Goal: Task Accomplishment & Management: Use online tool/utility

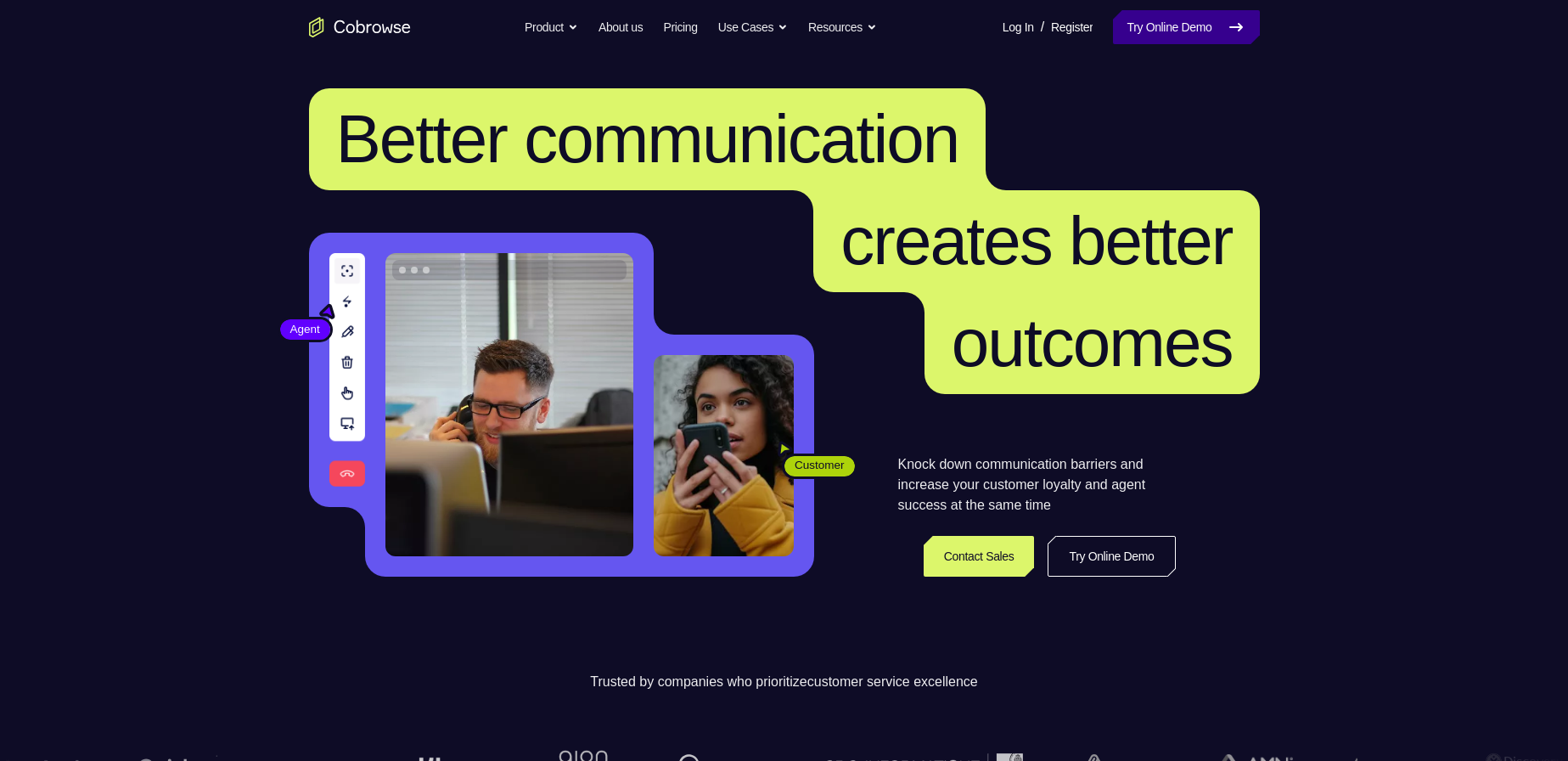
click at [1117, 24] on link "Try Online Demo" at bounding box center [1186, 27] width 146 height 34
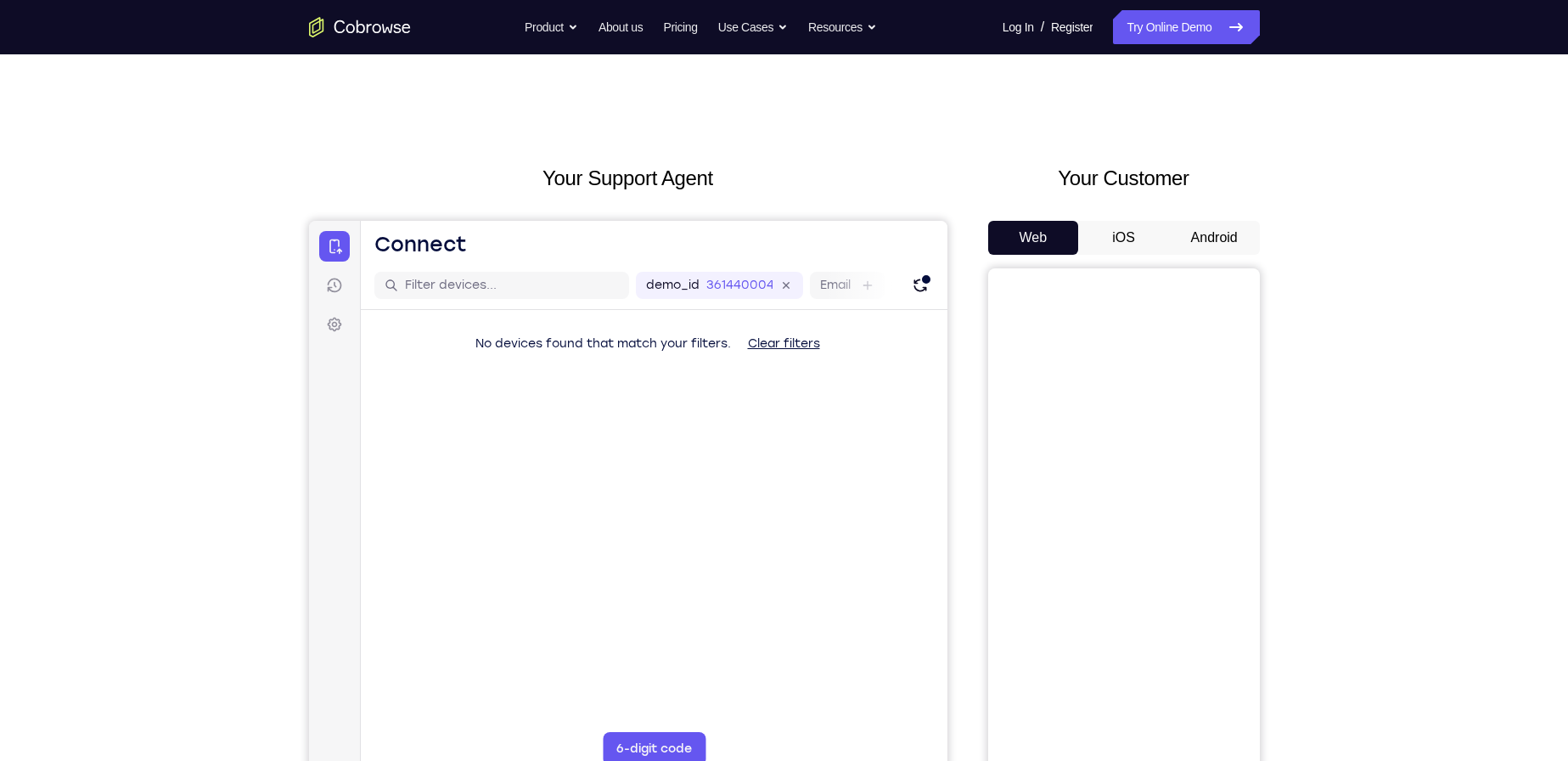
click at [1212, 219] on div "Your Customer Web iOS Android" at bounding box center [1124, 476] width 271 height 627
click at [1213, 231] on button "Android" at bounding box center [1214, 238] width 91 height 34
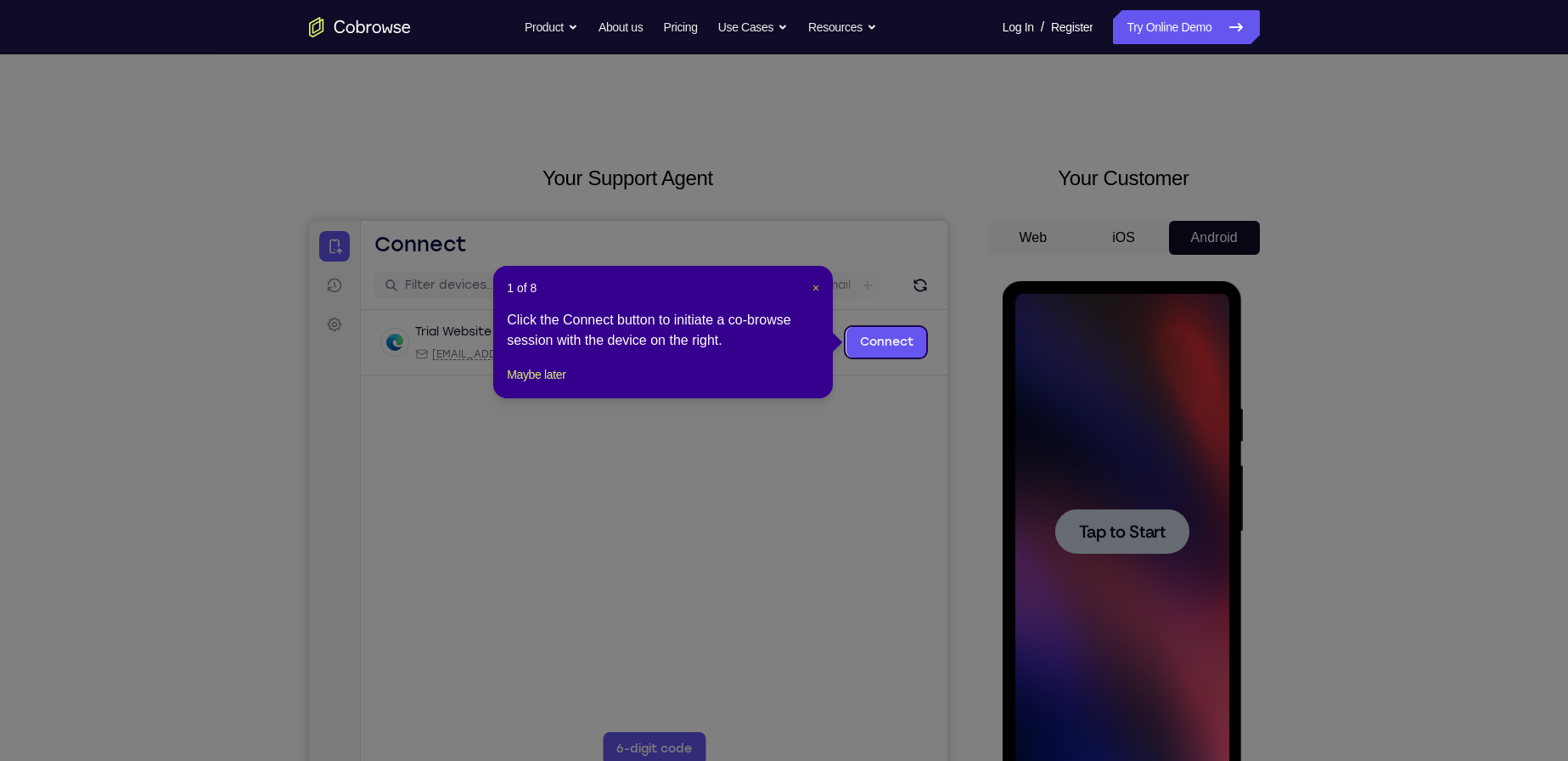
click at [819, 279] on button "×" at bounding box center [815, 287] width 7 height 17
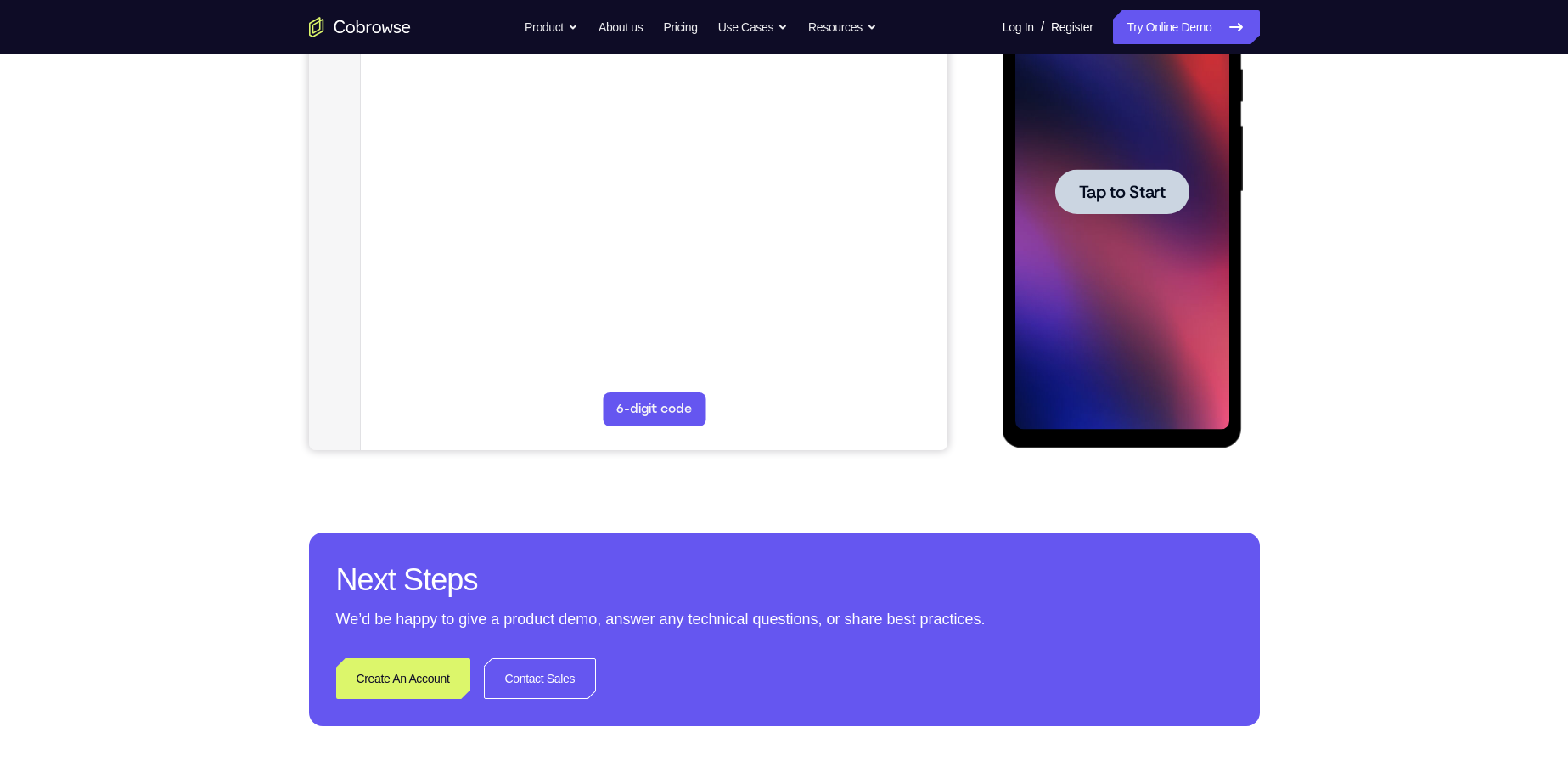
click at [1110, 380] on div at bounding box center [1122, 192] width 214 height 476
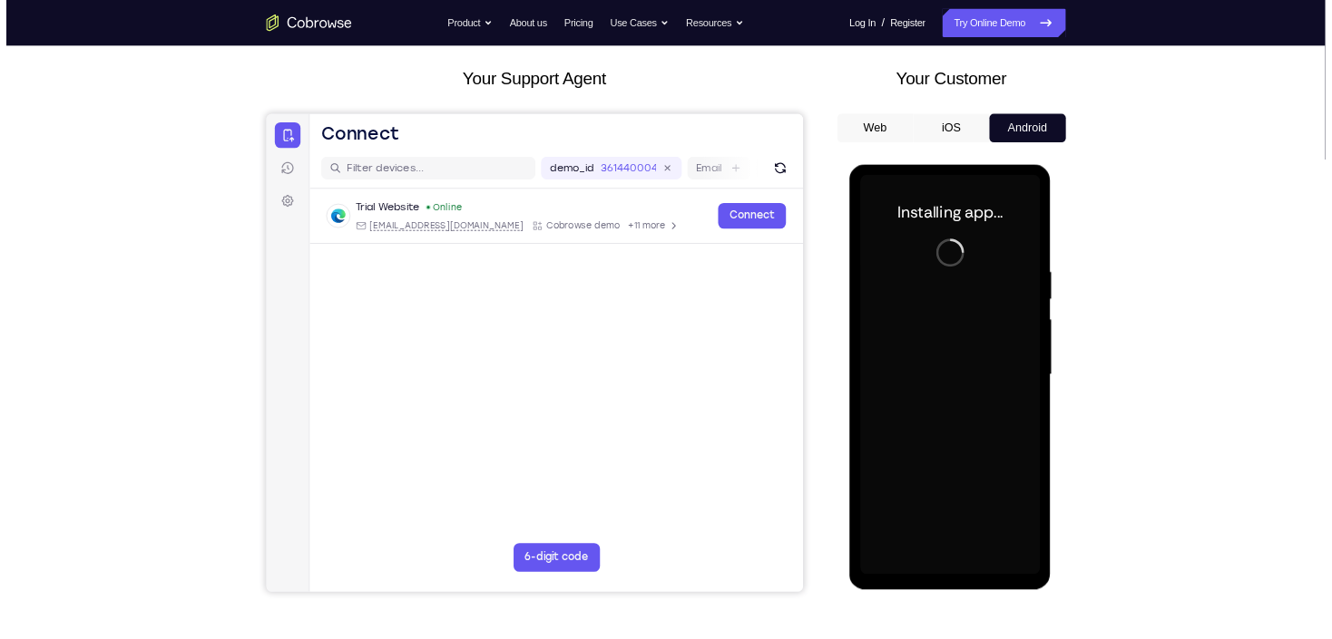
scroll to position [181, 0]
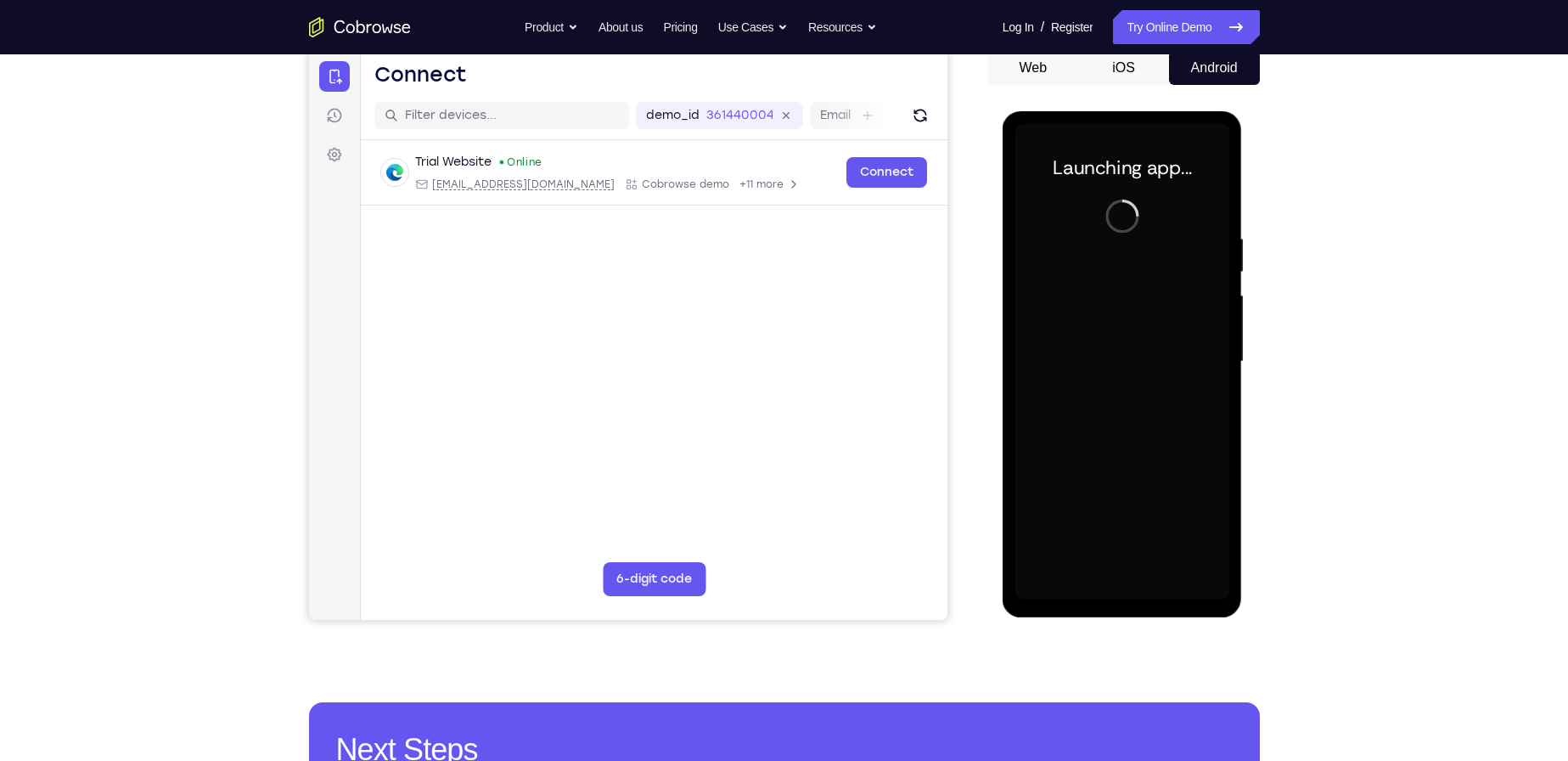
click at [1120, 591] on div at bounding box center [1122, 361] width 214 height 476
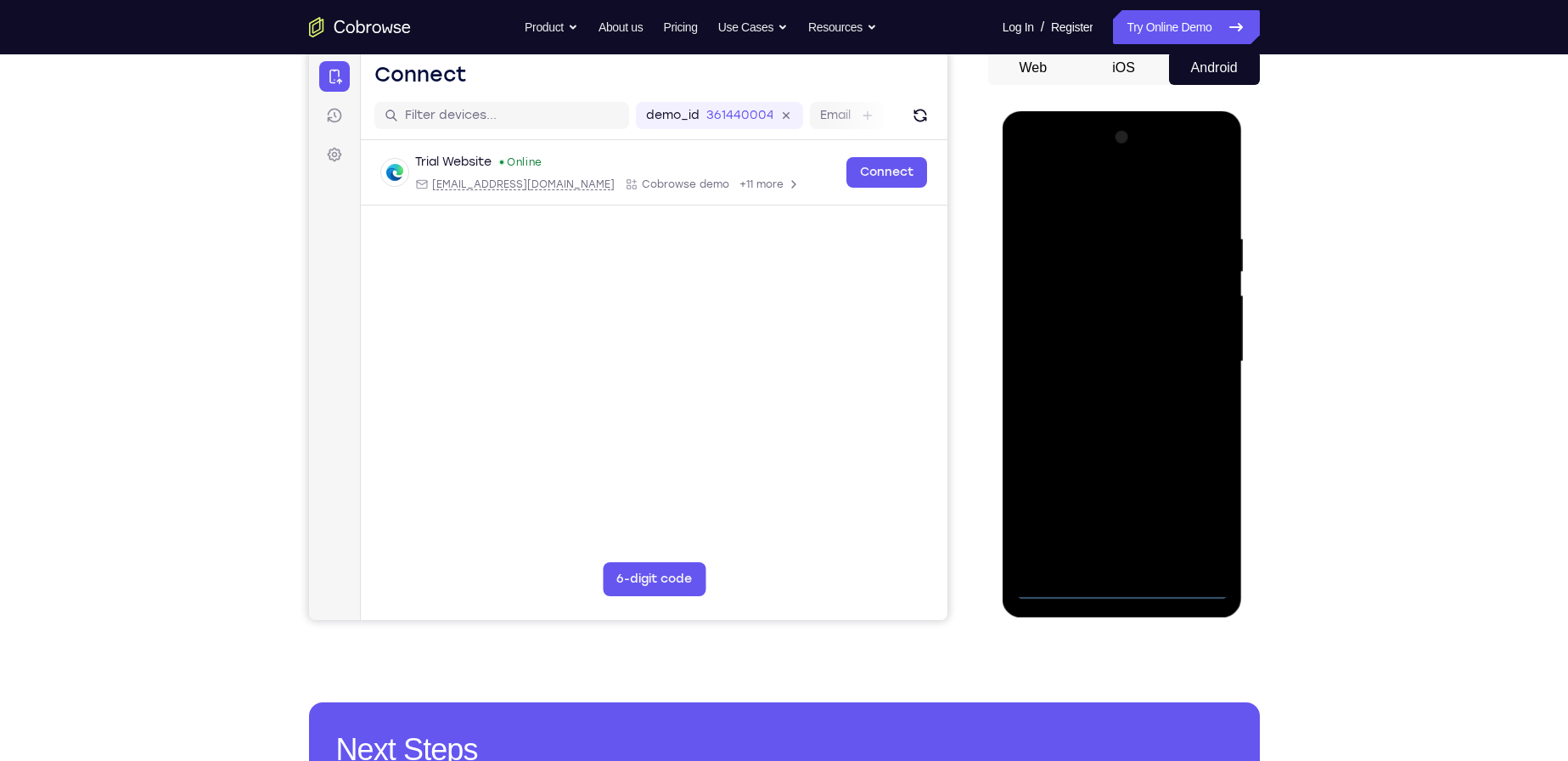
click at [1120, 591] on div at bounding box center [1122, 361] width 214 height 476
click at [1202, 514] on div at bounding box center [1122, 361] width 214 height 476
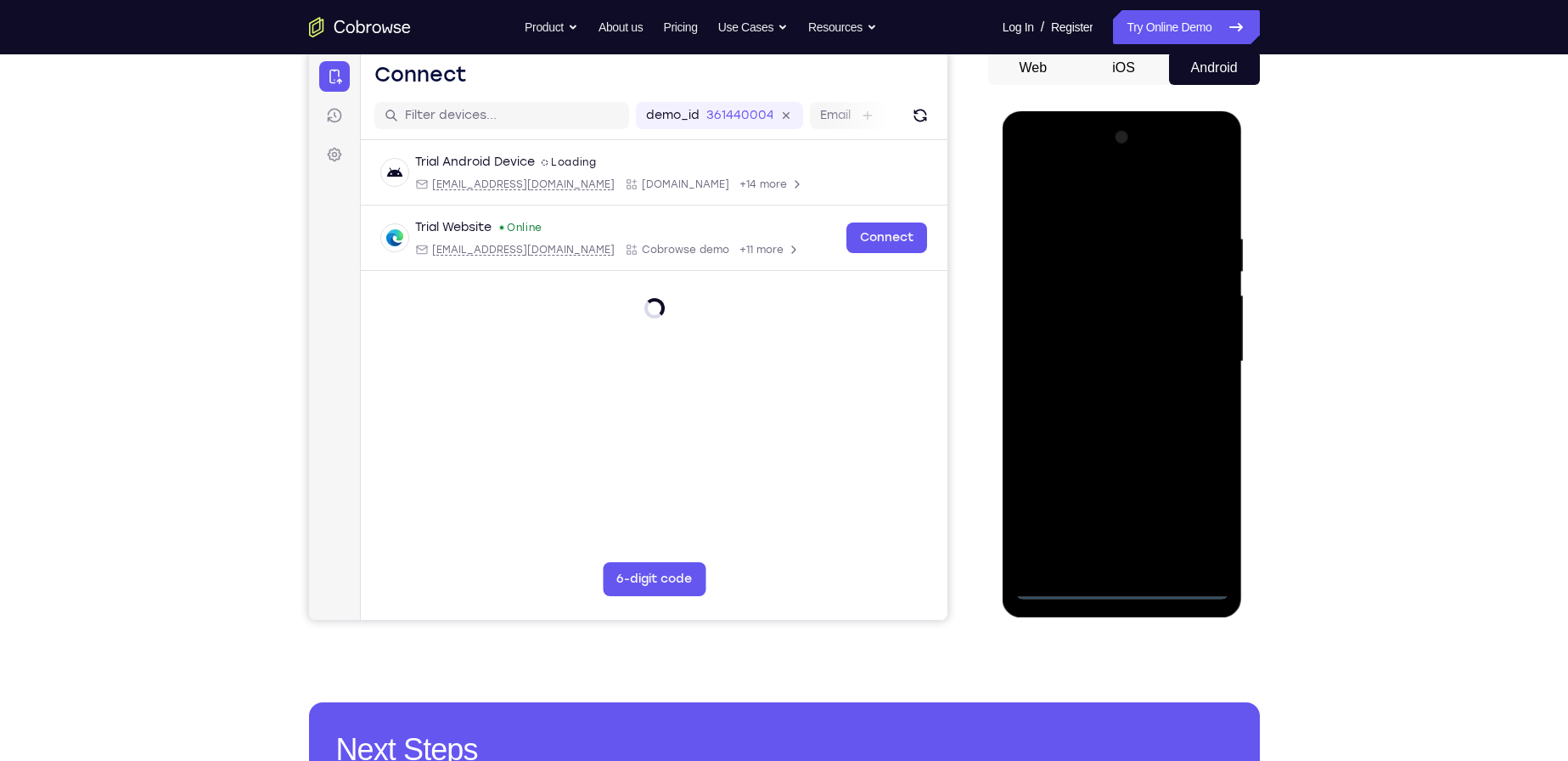
click at [1204, 512] on div at bounding box center [1122, 361] width 214 height 476
click at [1121, 181] on div at bounding box center [1122, 361] width 214 height 476
click at [1202, 359] on div at bounding box center [1122, 361] width 214 height 476
click at [1106, 386] on div at bounding box center [1122, 361] width 214 height 476
click at [1092, 323] on div at bounding box center [1122, 361] width 214 height 476
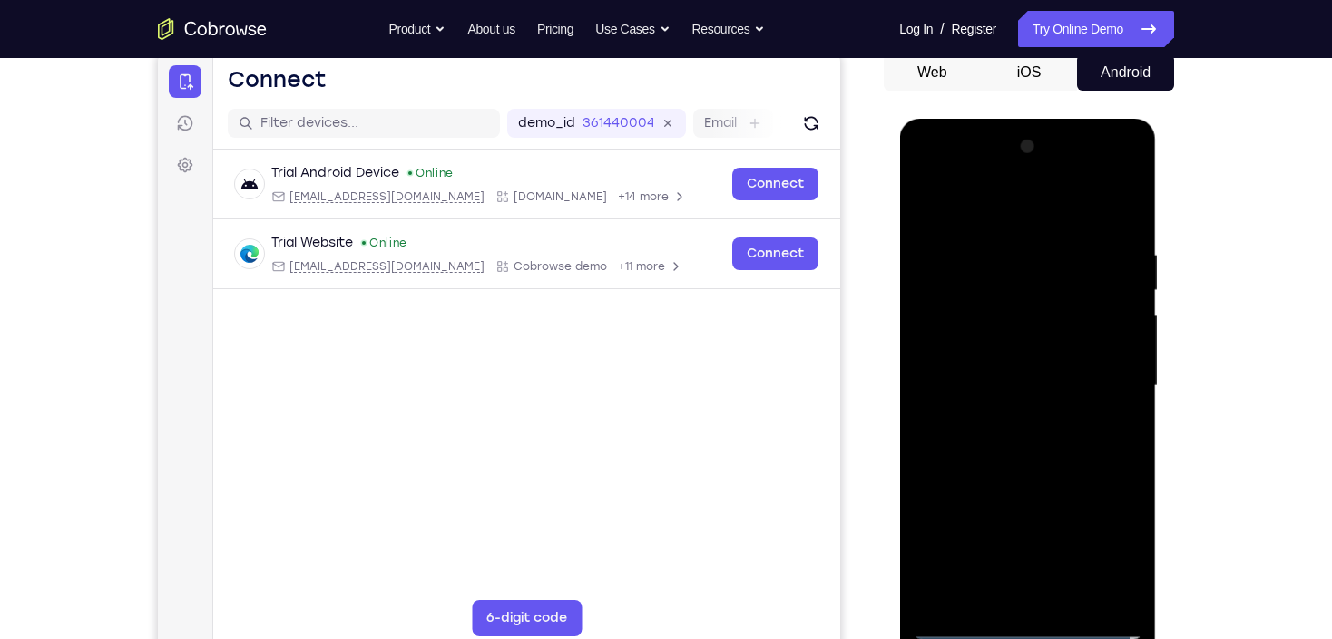
click at [971, 377] on div at bounding box center [1026, 386] width 229 height 508
drag, startPoint x: 937, startPoint y: 327, endPoint x: 936, endPoint y: 279, distance: 48.1
click at [936, 279] on div at bounding box center [1026, 386] width 229 height 508
click at [1020, 341] on div at bounding box center [1026, 386] width 229 height 508
drag, startPoint x: 1004, startPoint y: 200, endPoint x: 990, endPoint y: 130, distance: 71.3
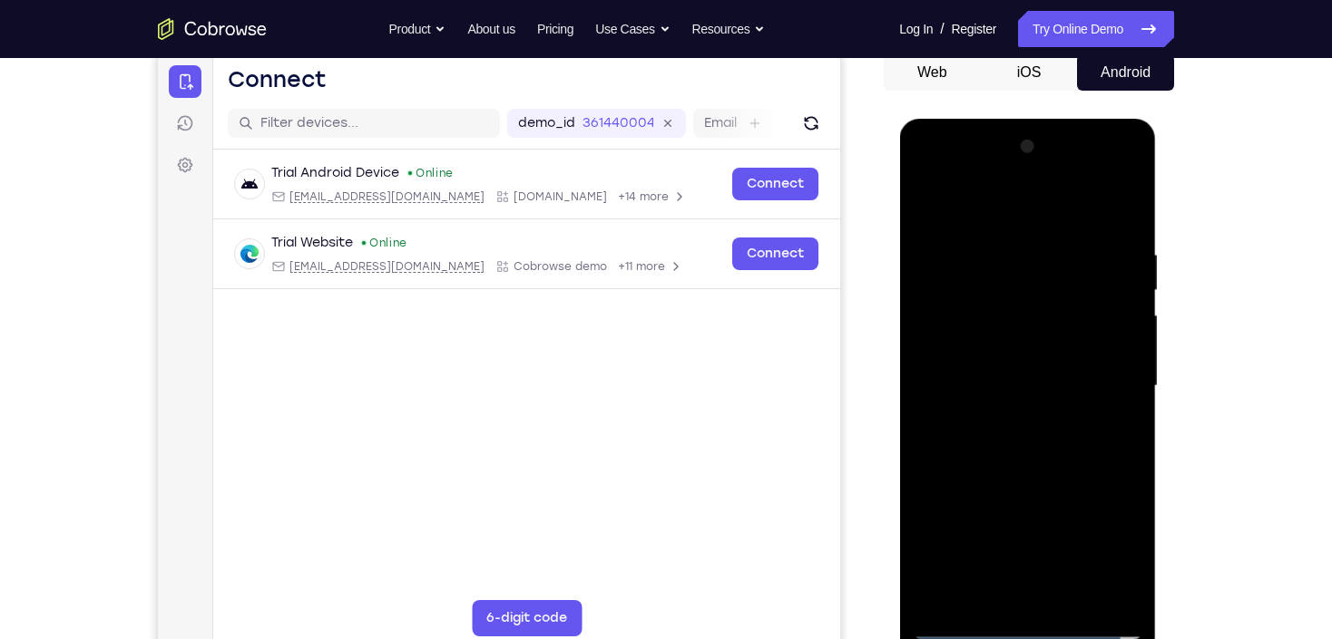
click at [990, 130] on div at bounding box center [1027, 389] width 257 height 541
click at [1124, 202] on div at bounding box center [1026, 386] width 229 height 508
click at [928, 203] on div at bounding box center [1026, 386] width 229 height 508
click at [997, 251] on div at bounding box center [1026, 386] width 229 height 508
drag, startPoint x: 1101, startPoint y: 593, endPoint x: 1102, endPoint y: 540, distance: 53.5
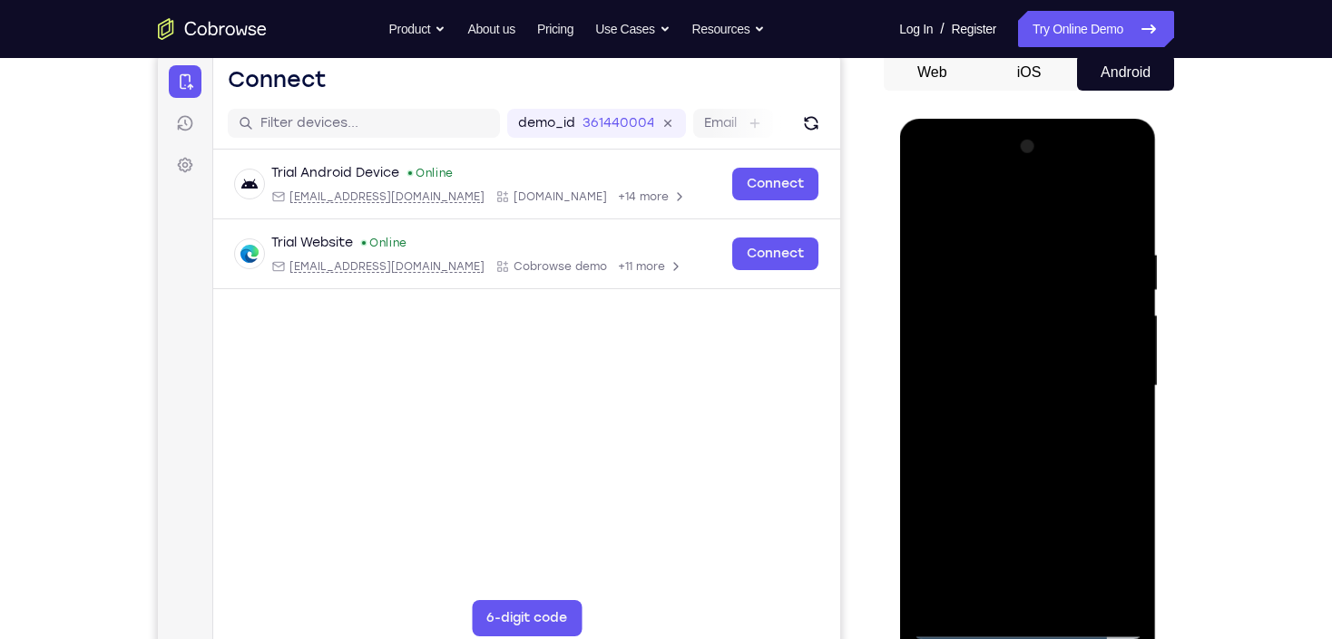
click at [1100, 590] on div at bounding box center [1026, 386] width 229 height 508
click at [1106, 292] on div at bounding box center [1026, 386] width 229 height 508
click at [1117, 215] on div at bounding box center [1026, 386] width 229 height 508
click at [1069, 600] on div at bounding box center [1026, 386] width 229 height 508
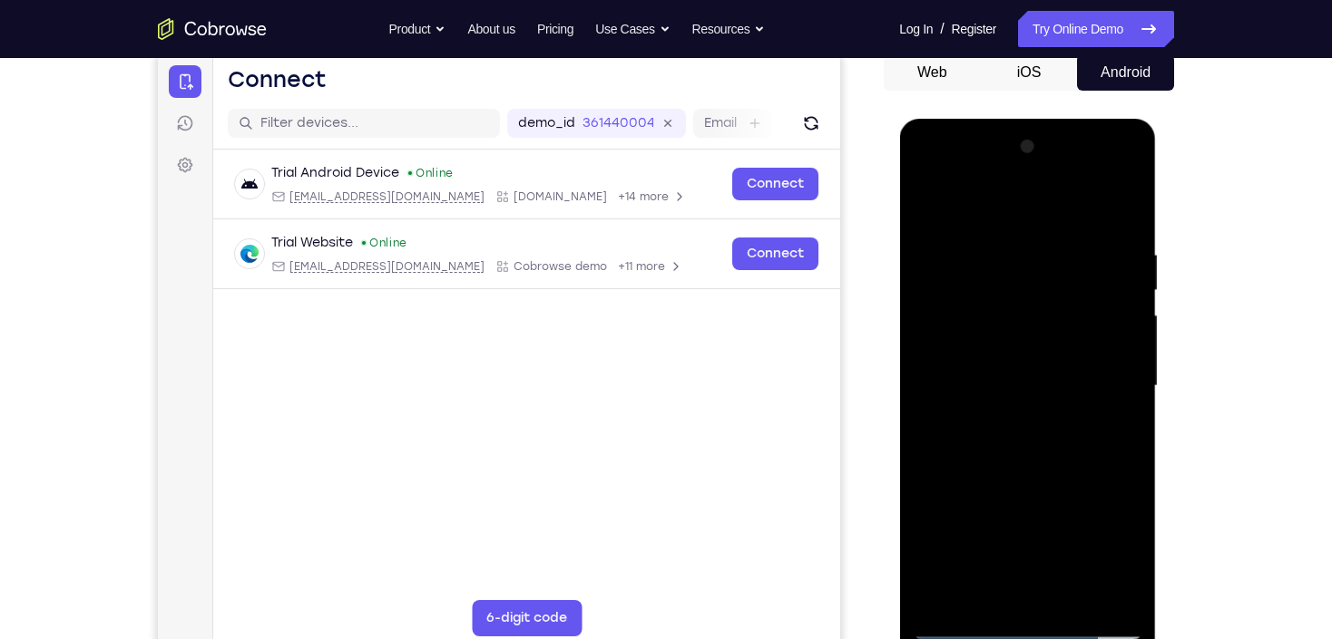
click at [1025, 482] on div at bounding box center [1026, 386] width 229 height 508
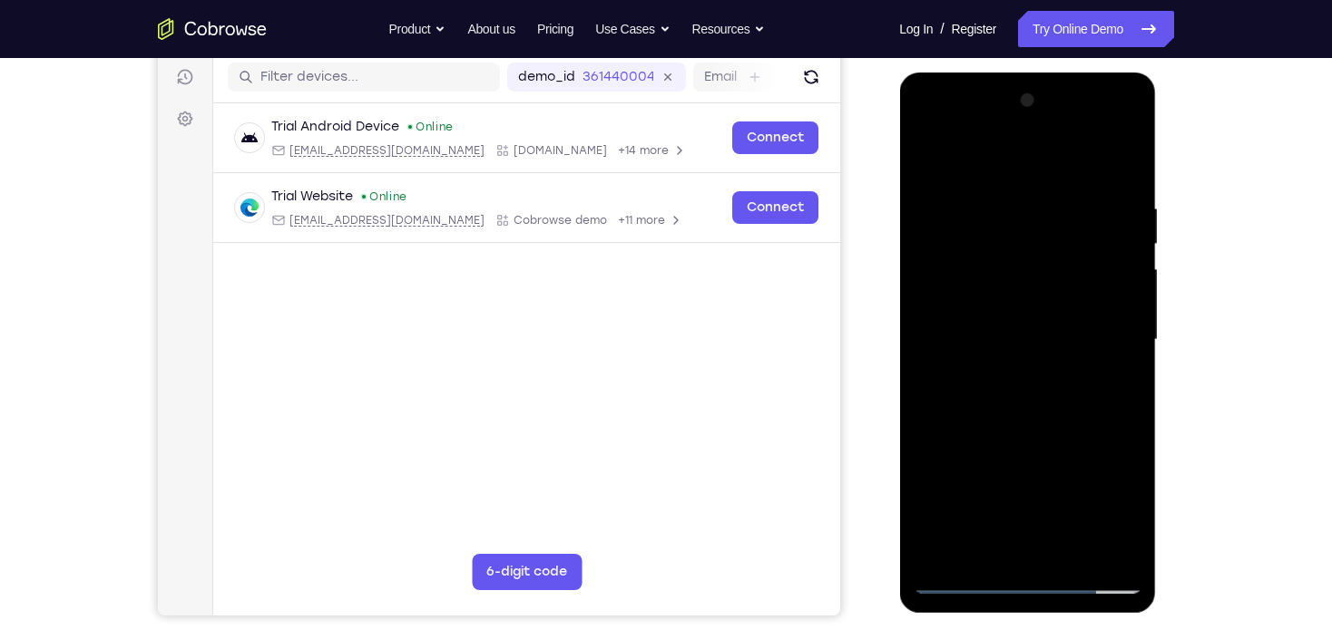
scroll to position [254, 0]
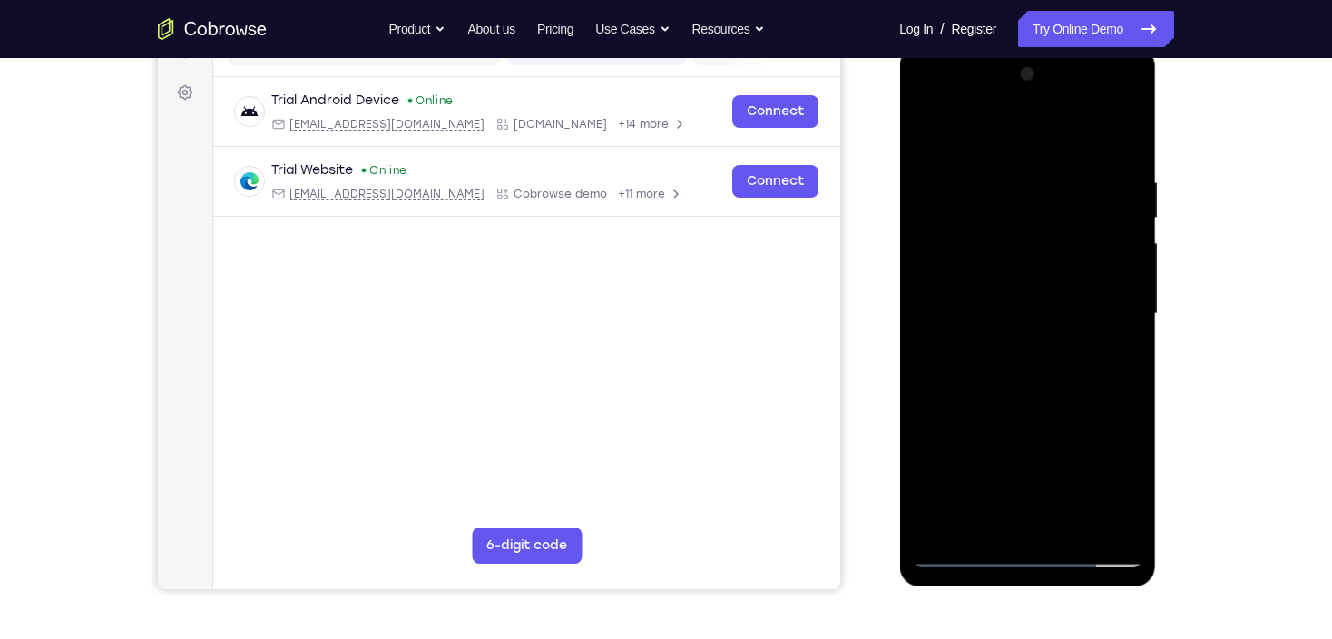
click at [1019, 366] on div at bounding box center [1026, 314] width 229 height 508
click at [920, 134] on div at bounding box center [1026, 314] width 229 height 508
click at [1003, 367] on div at bounding box center [1026, 314] width 229 height 508
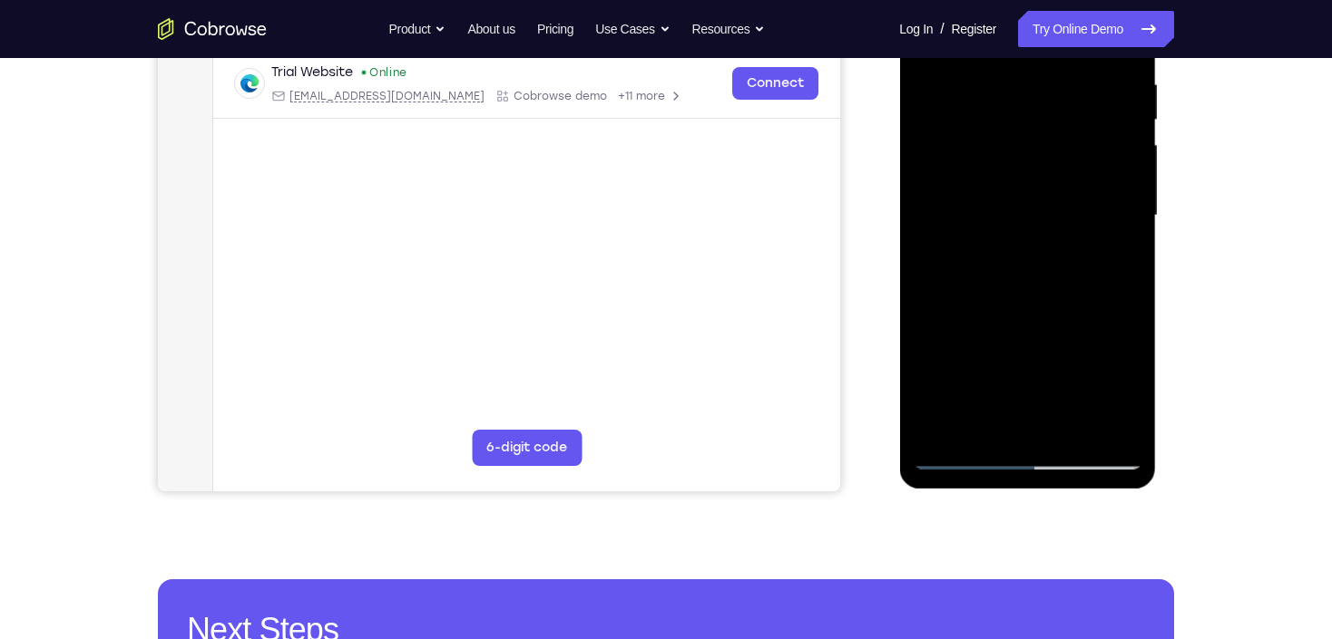
scroll to position [327, 0]
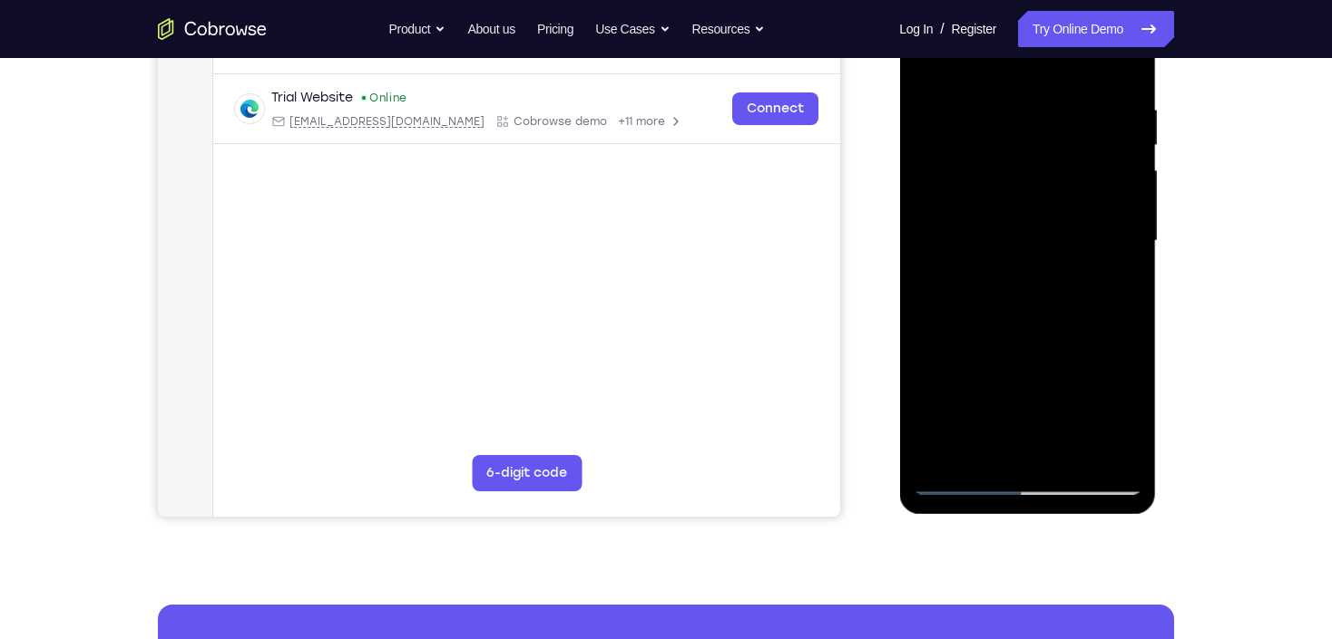
click at [1109, 288] on div at bounding box center [1026, 241] width 229 height 508
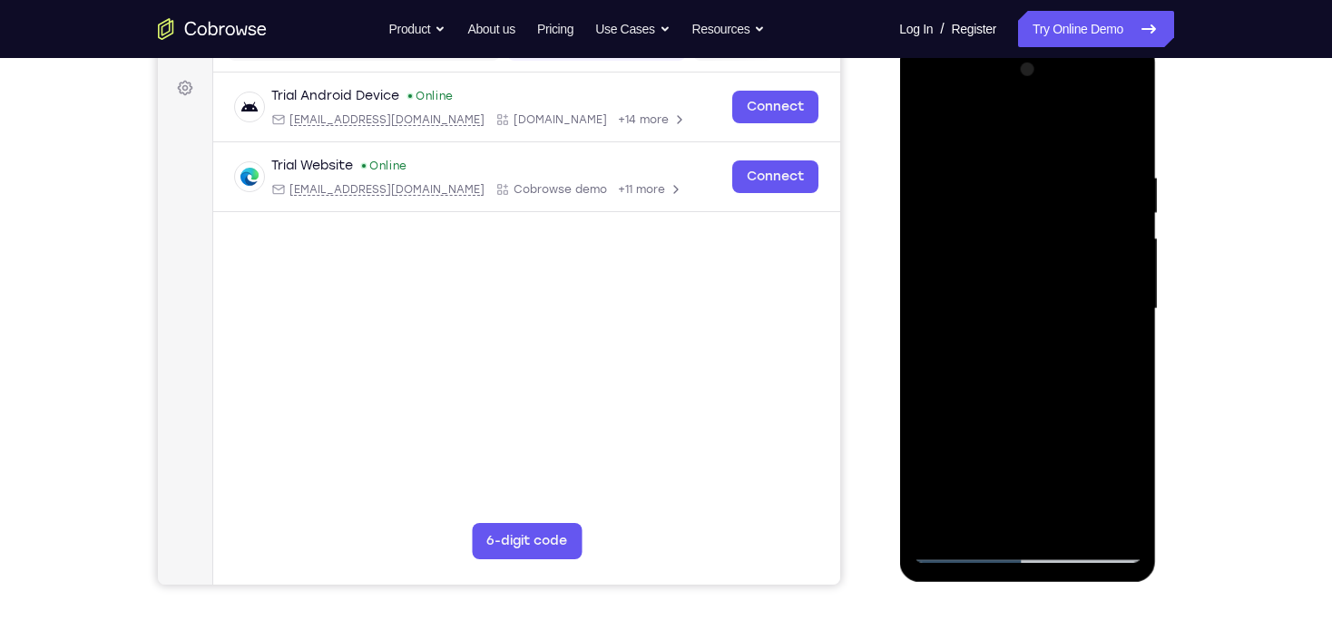
scroll to position [181, 0]
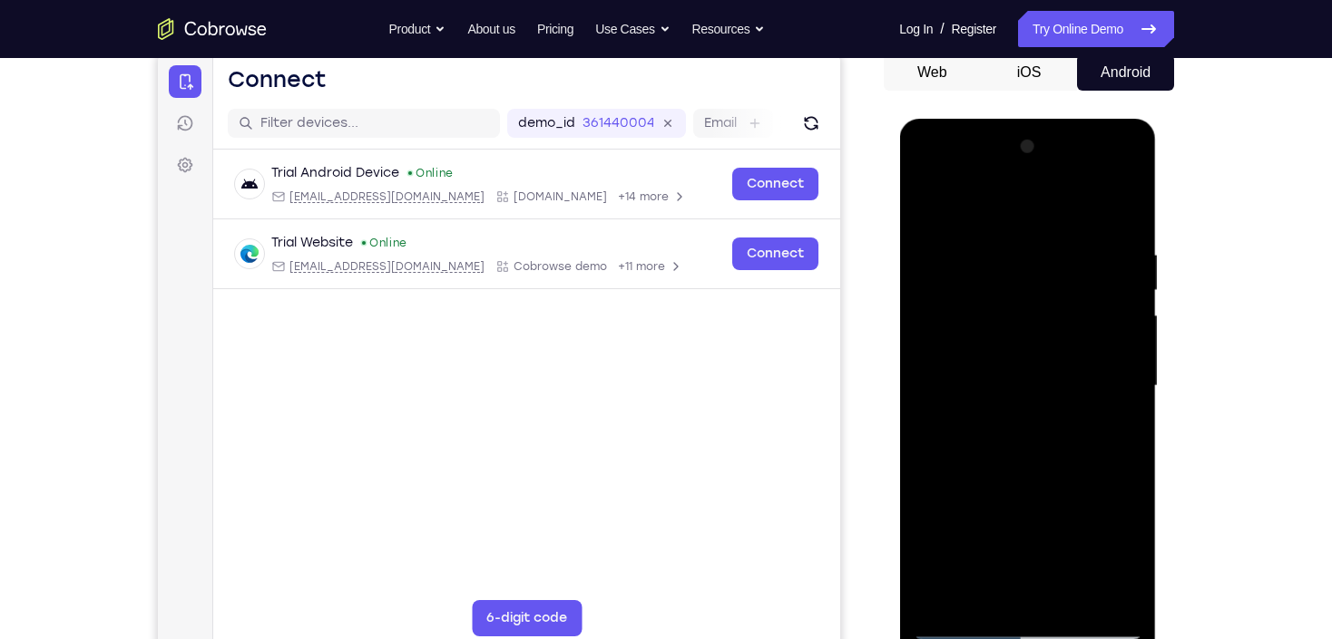
click at [930, 205] on div at bounding box center [1026, 386] width 229 height 508
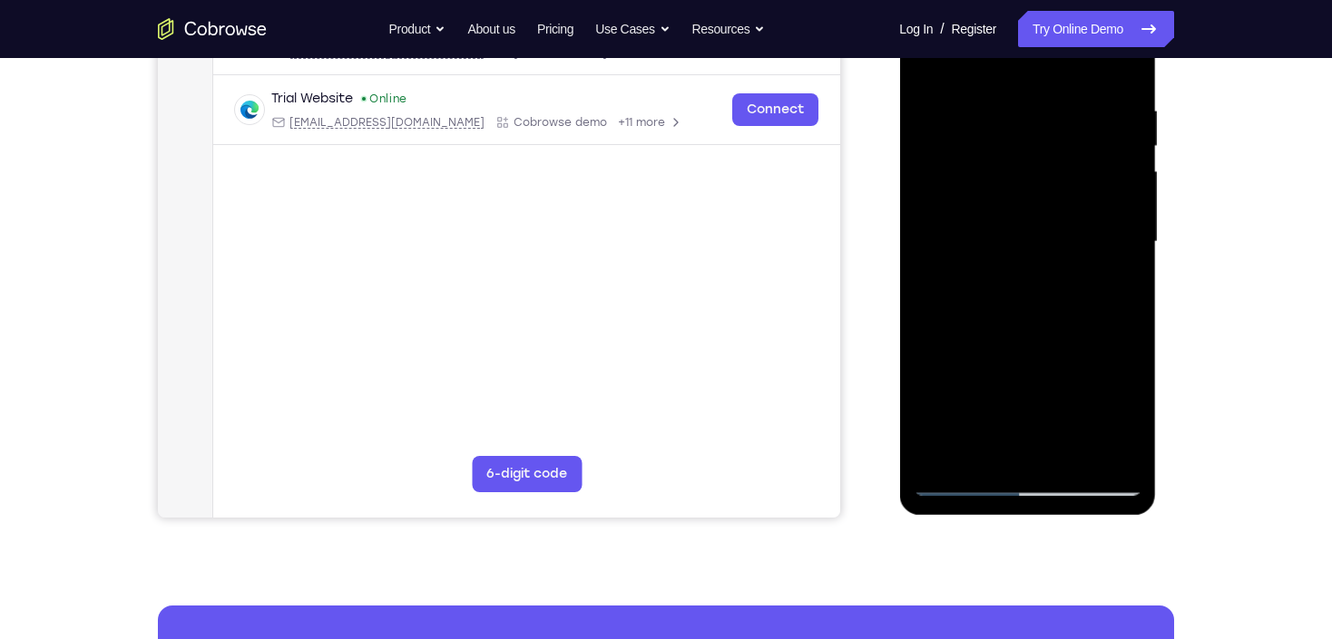
scroll to position [327, 0]
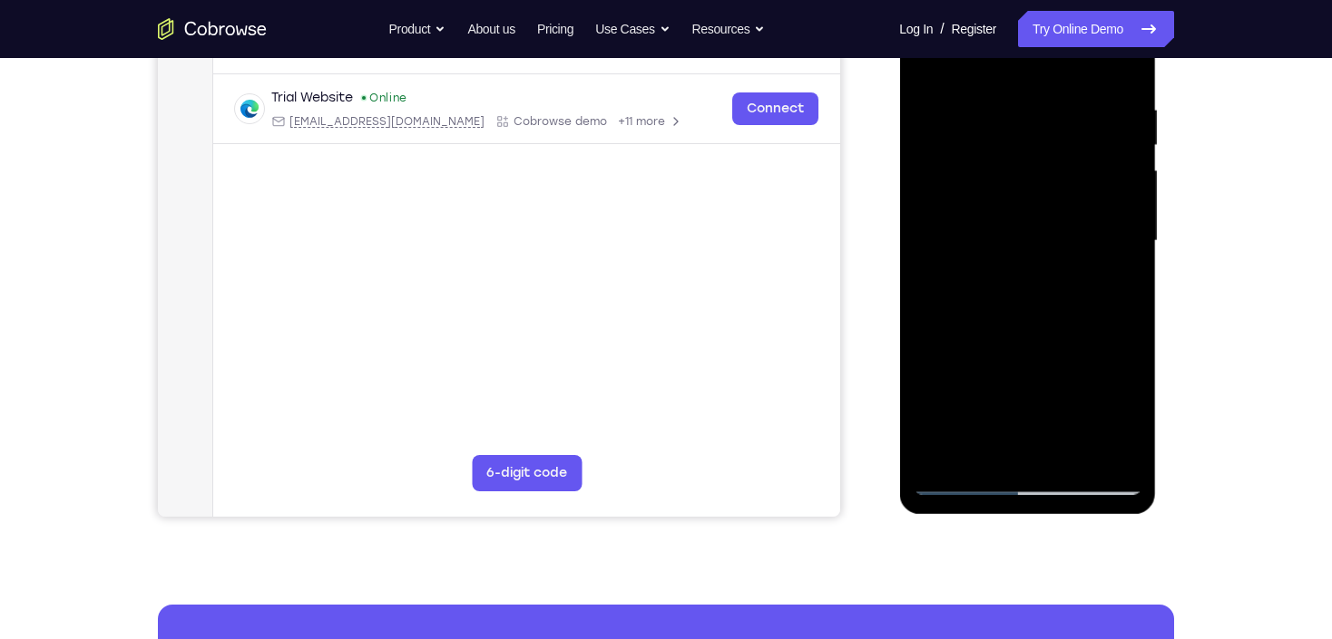
click at [1012, 331] on div at bounding box center [1026, 241] width 229 height 508
click at [1108, 291] on div at bounding box center [1026, 241] width 229 height 508
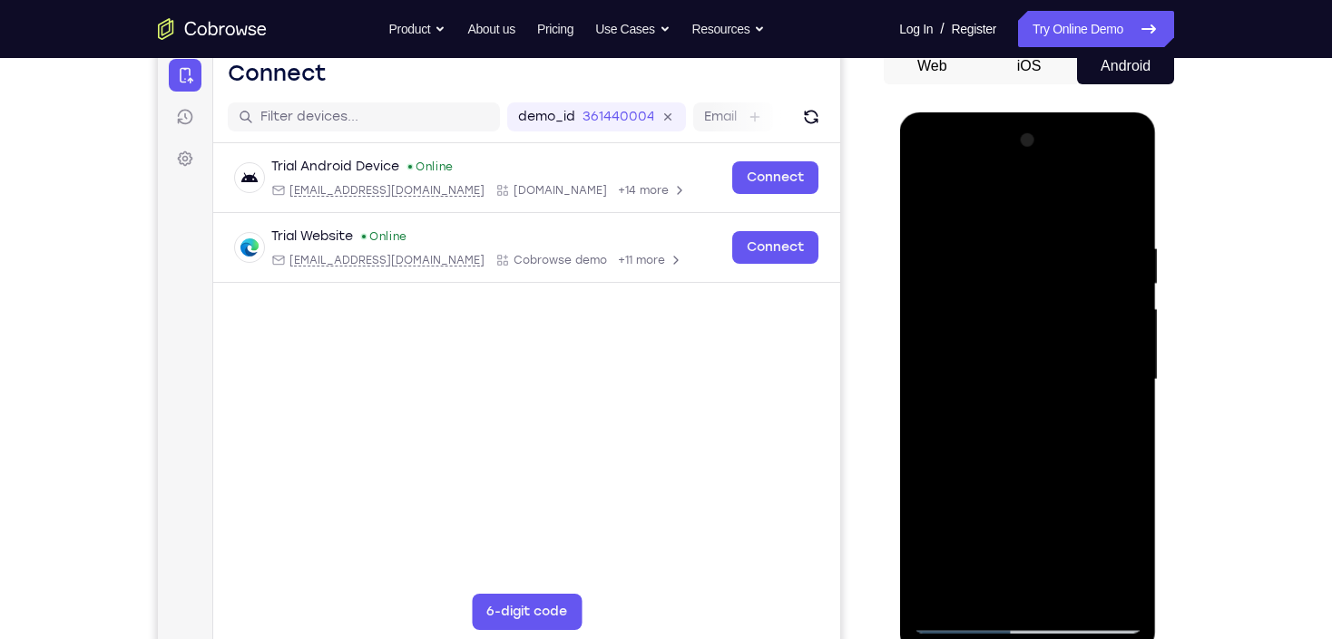
scroll to position [181, 0]
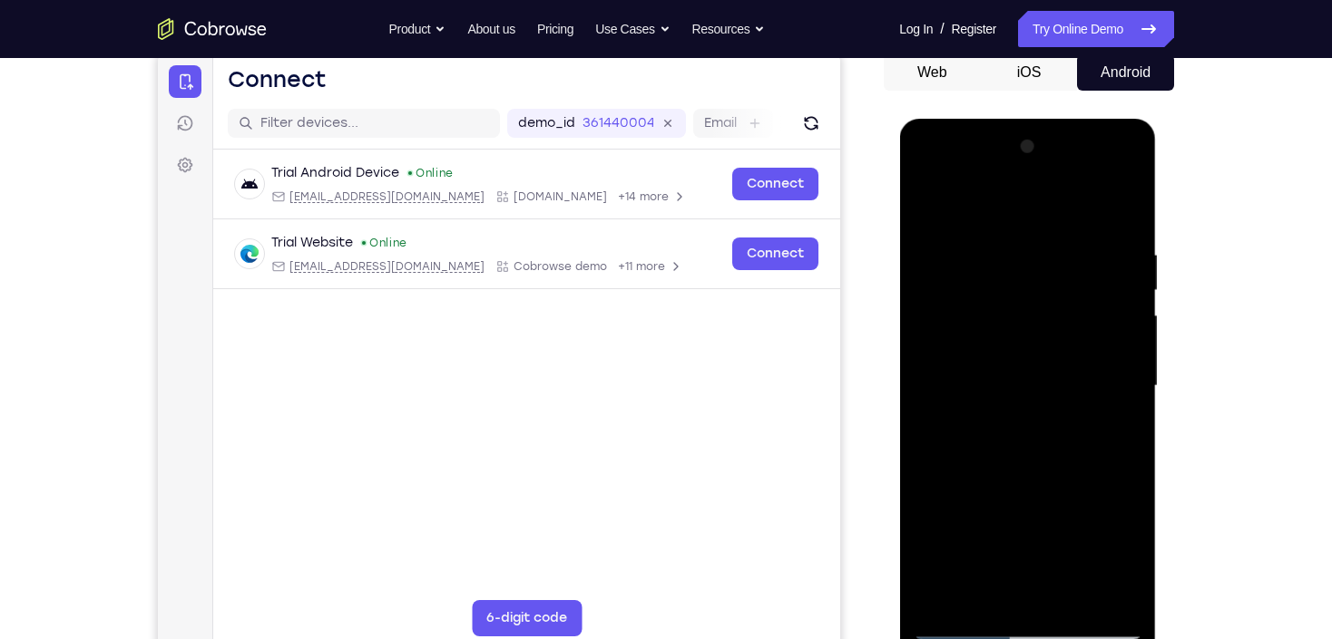
click at [928, 210] on div at bounding box center [1026, 386] width 229 height 508
click at [1025, 223] on div at bounding box center [1026, 386] width 229 height 508
click at [956, 229] on div at bounding box center [1026, 386] width 229 height 508
click at [933, 203] on div at bounding box center [1026, 386] width 229 height 508
drag, startPoint x: 1011, startPoint y: 249, endPoint x: 1034, endPoint y: 466, distance: 218.0
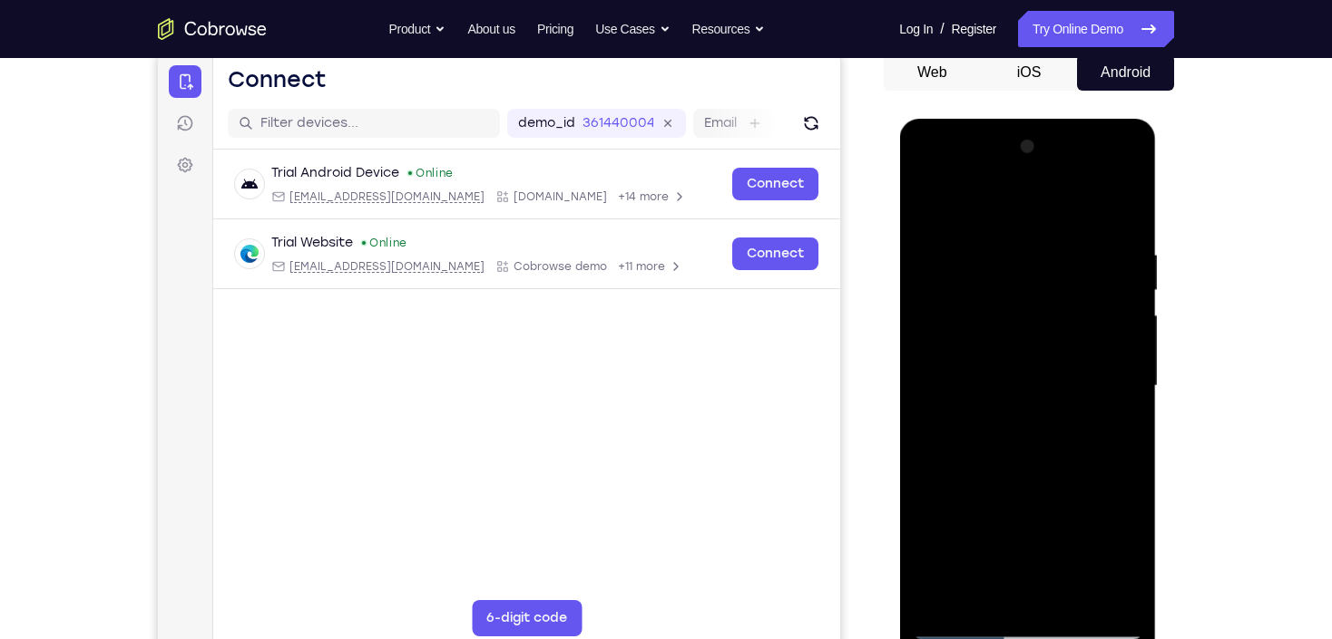
click at [1034, 466] on div at bounding box center [1026, 386] width 229 height 508
click at [1009, 244] on div at bounding box center [1026, 386] width 229 height 508
click at [1133, 356] on div at bounding box center [1026, 386] width 229 height 508
click at [1128, 357] on div at bounding box center [1026, 386] width 229 height 508
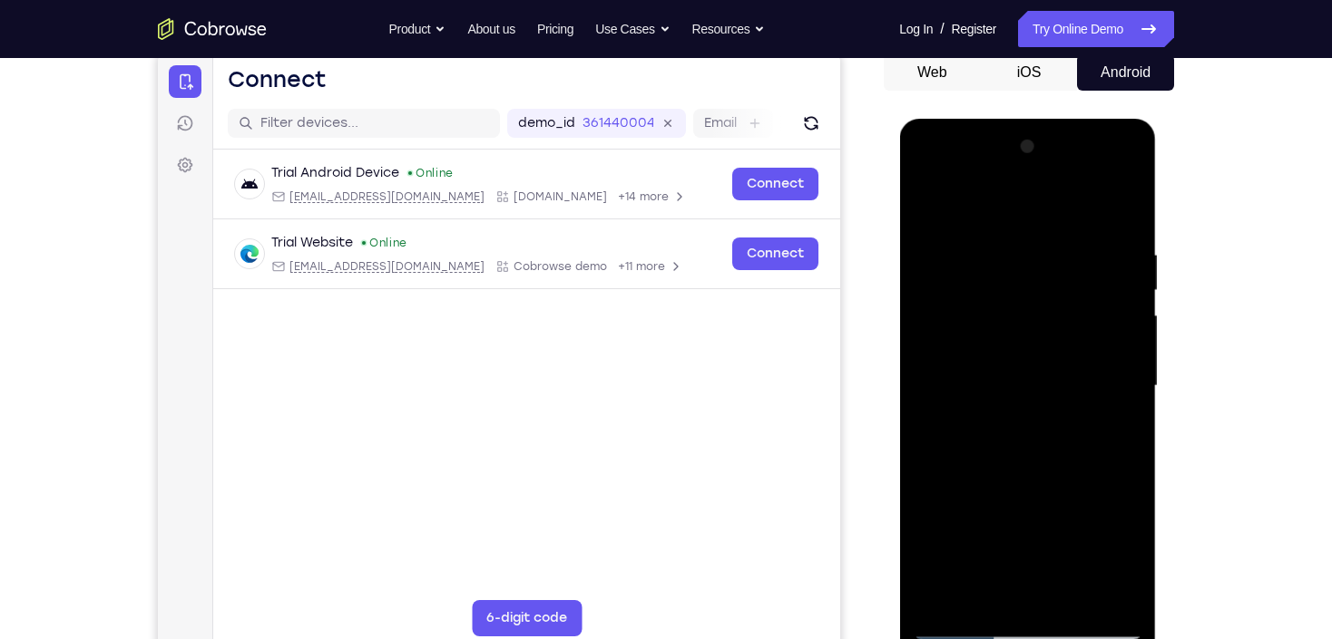
click at [1124, 357] on div at bounding box center [1026, 386] width 229 height 508
click at [1116, 216] on div at bounding box center [1026, 386] width 229 height 508
click at [1124, 251] on div at bounding box center [1026, 386] width 229 height 508
click at [1120, 211] on div at bounding box center [1026, 386] width 229 height 508
click at [1119, 216] on div at bounding box center [1026, 386] width 229 height 508
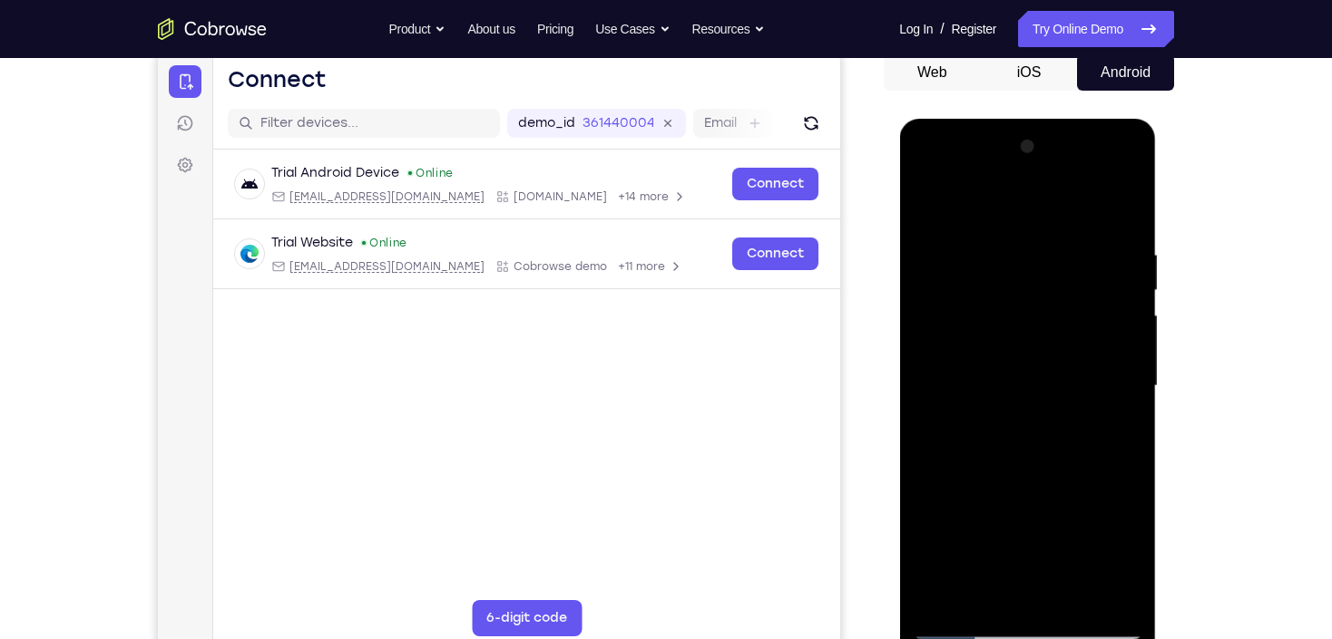
click at [1067, 298] on div at bounding box center [1026, 386] width 229 height 508
click at [1113, 255] on div at bounding box center [1026, 386] width 229 height 508
click at [970, 599] on div at bounding box center [1026, 386] width 229 height 508
click at [966, 625] on div at bounding box center [1026, 386] width 229 height 508
click at [1118, 596] on div at bounding box center [1026, 386] width 229 height 508
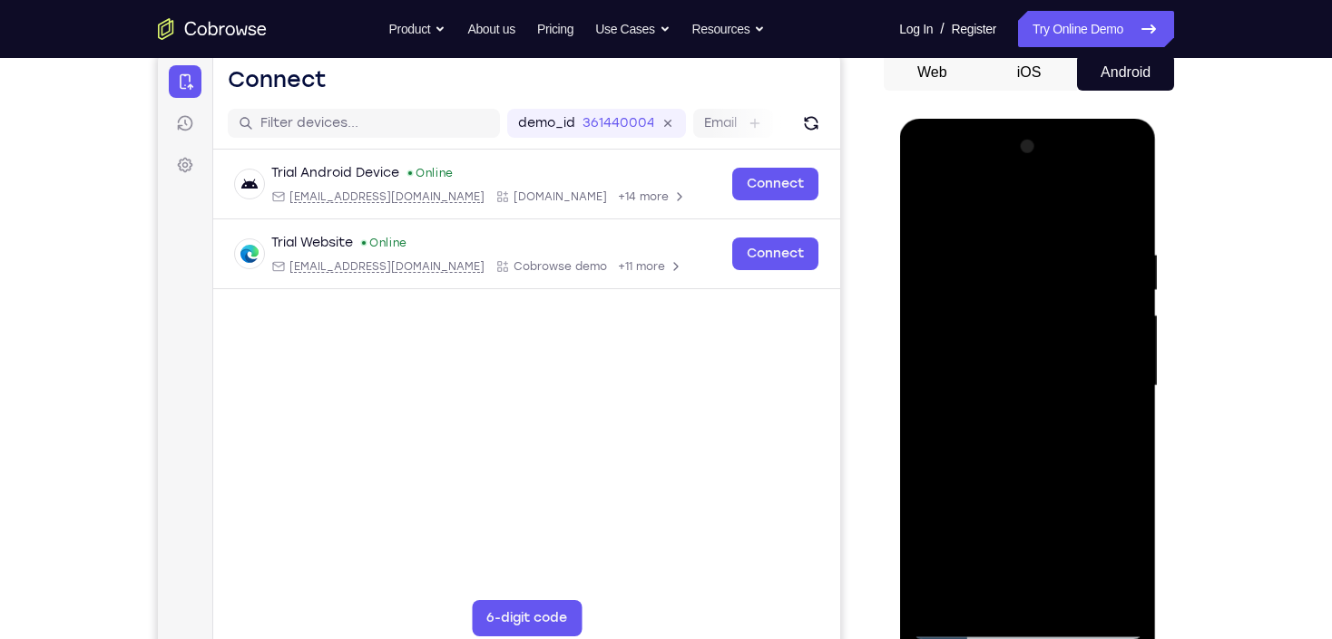
click at [1108, 413] on div at bounding box center [1026, 386] width 229 height 508
click at [1109, 312] on div at bounding box center [1026, 386] width 229 height 508
click at [1100, 306] on div at bounding box center [1026, 386] width 229 height 508
click at [1103, 294] on div at bounding box center [1026, 386] width 229 height 508
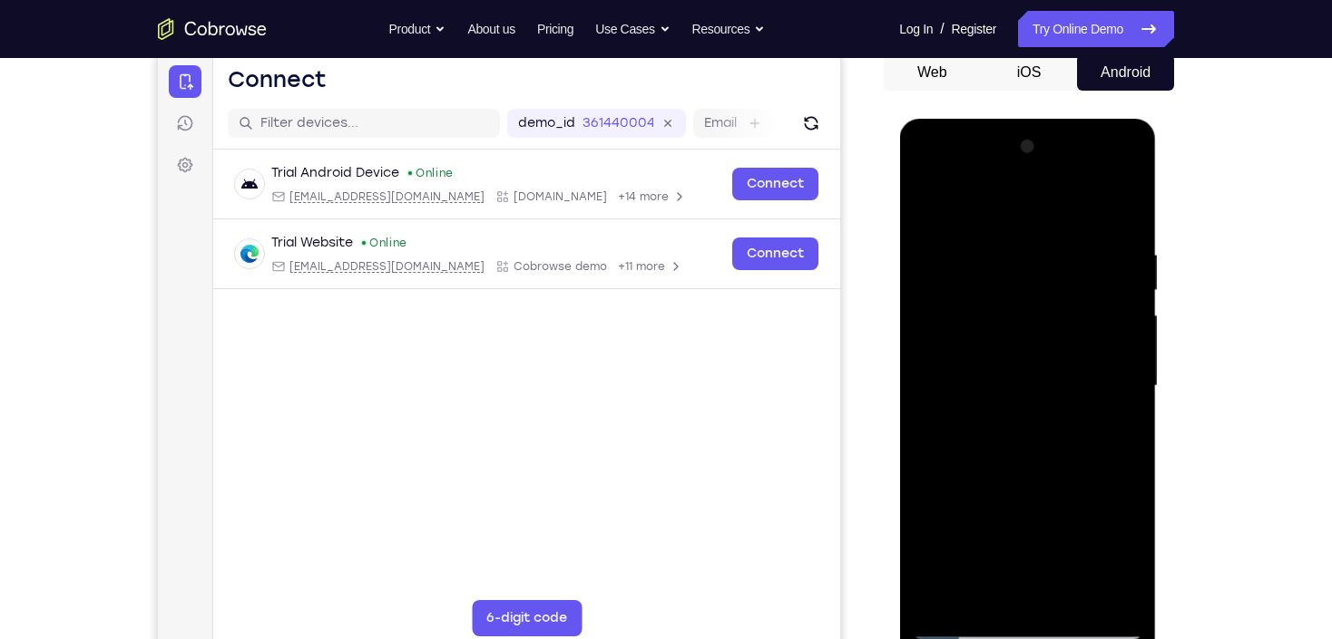
click at [1092, 317] on div at bounding box center [1026, 386] width 229 height 508
click at [1100, 298] on div at bounding box center [1026, 386] width 229 height 508
click at [1099, 304] on div at bounding box center [1026, 386] width 229 height 508
click at [1100, 304] on div at bounding box center [1026, 386] width 229 height 508
click at [940, 338] on div at bounding box center [1026, 386] width 229 height 508
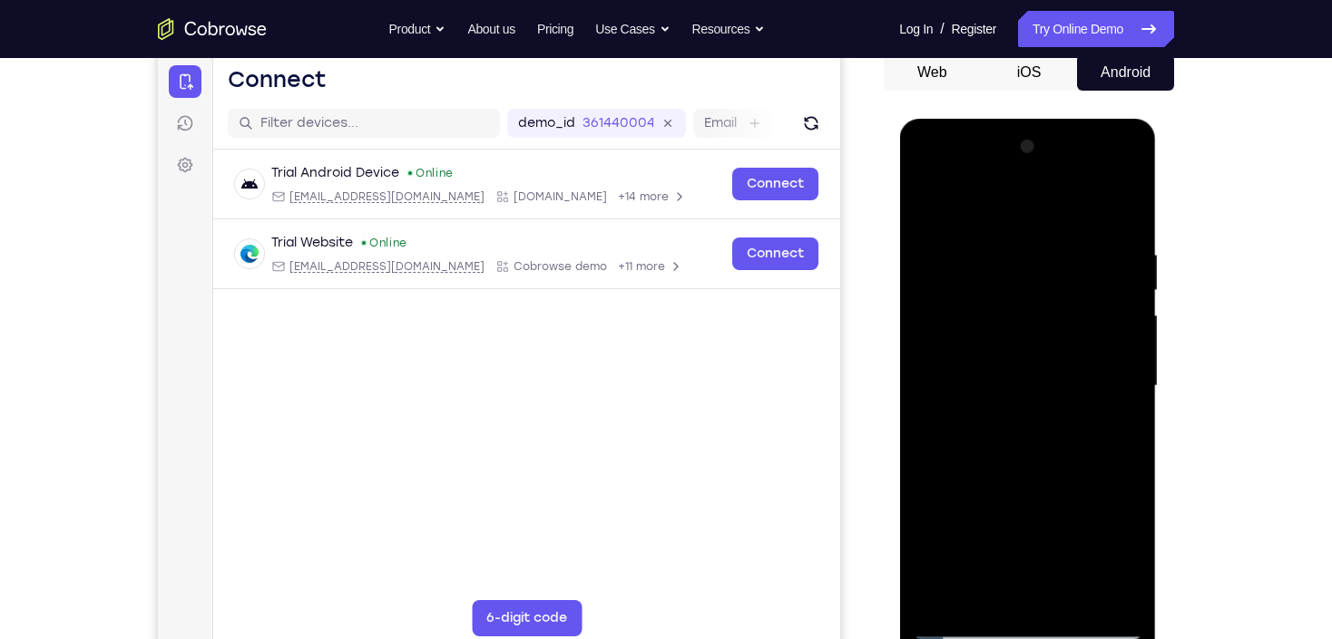
click at [1108, 324] on div at bounding box center [1026, 386] width 229 height 508
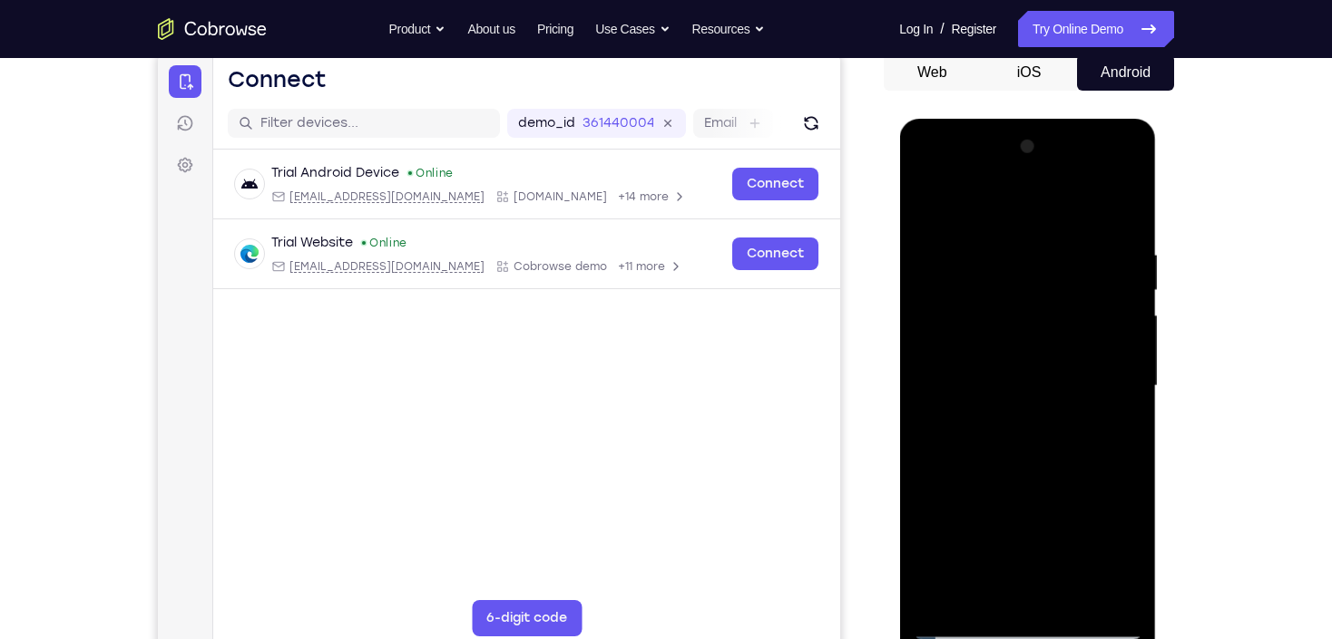
click at [1108, 324] on div at bounding box center [1026, 386] width 229 height 508
click at [936, 367] on div at bounding box center [1026, 386] width 229 height 508
click at [934, 334] on div at bounding box center [1026, 386] width 229 height 508
click at [1109, 380] on div at bounding box center [1026, 386] width 229 height 508
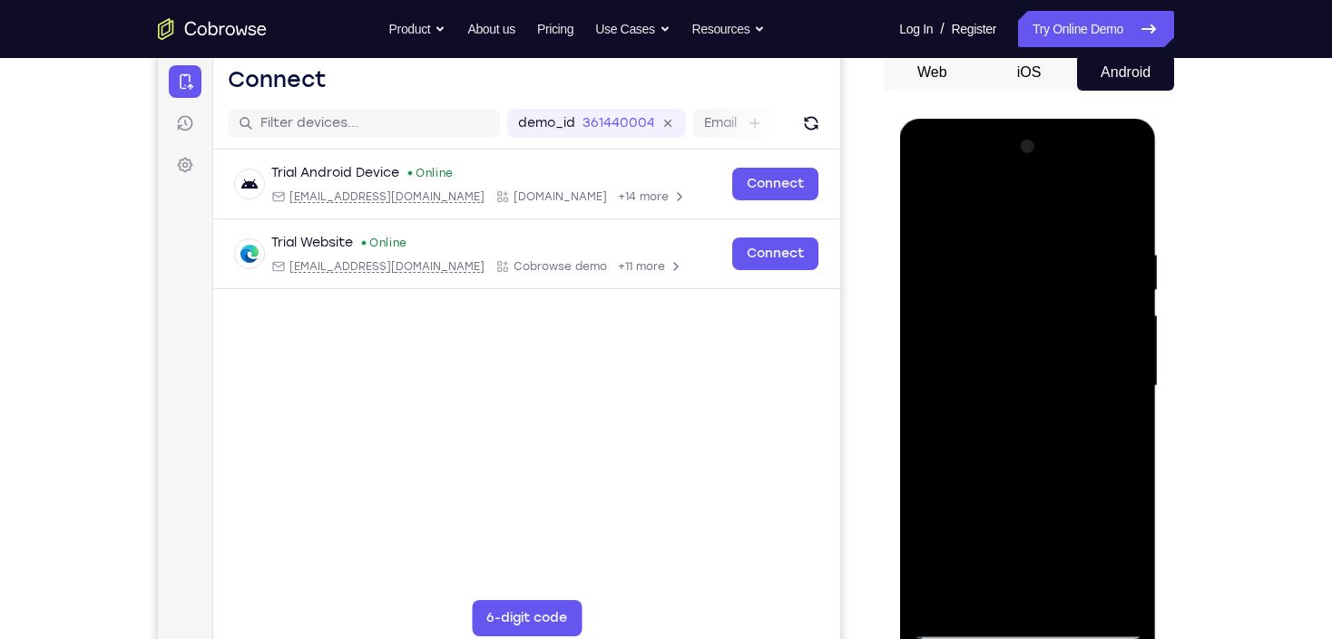
click at [1040, 367] on div at bounding box center [1026, 386] width 229 height 508
click at [1024, 345] on div at bounding box center [1026, 386] width 229 height 508
click at [971, 440] on div at bounding box center [1026, 386] width 229 height 508
click at [928, 208] on div at bounding box center [1026, 386] width 229 height 508
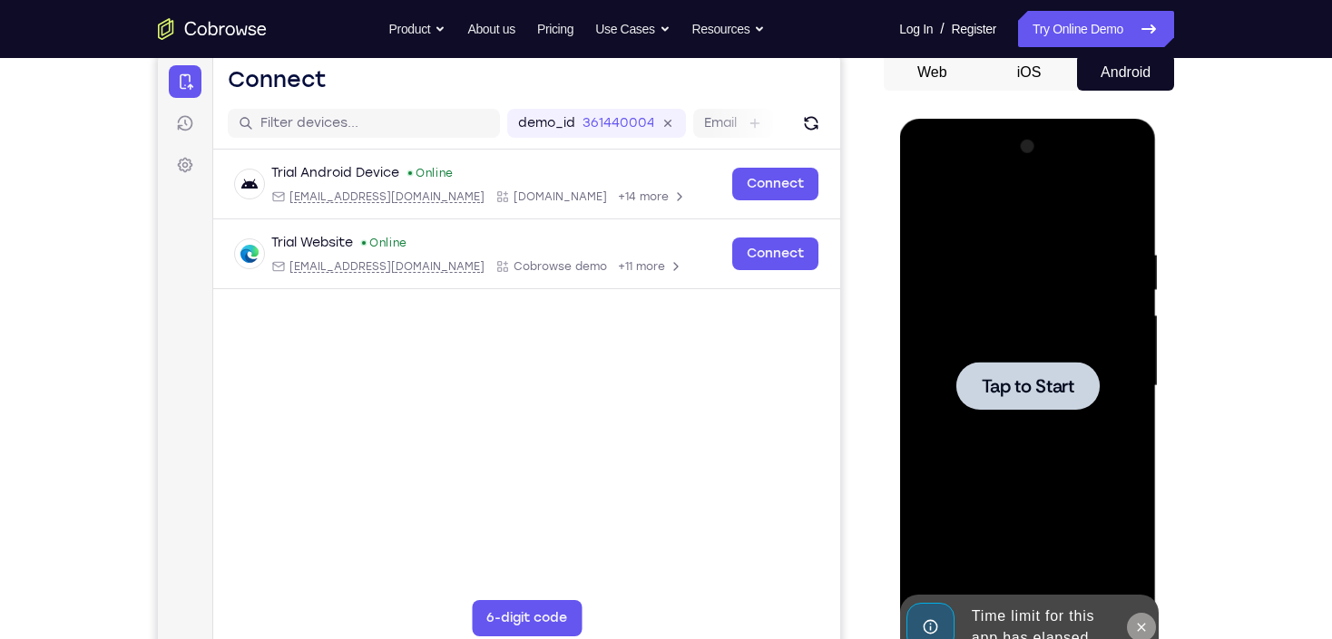
click at [1131, 632] on button at bounding box center [1140, 627] width 29 height 29
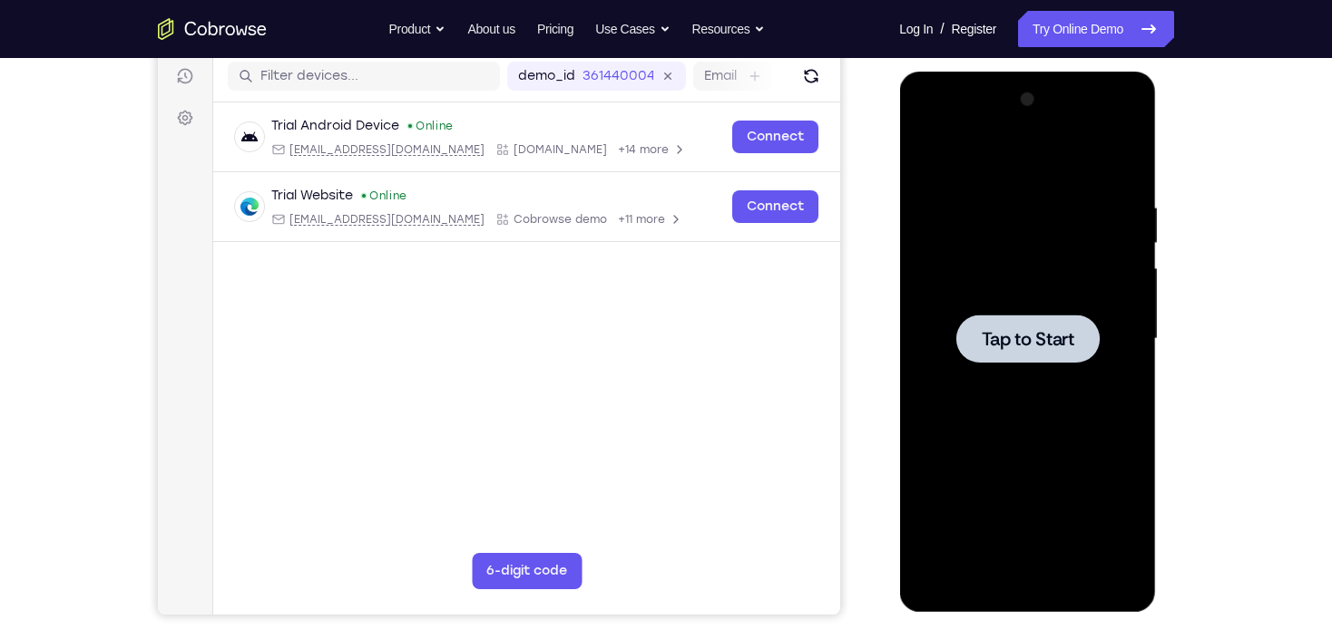
scroll to position [254, 0]
